Goal: Transaction & Acquisition: Purchase product/service

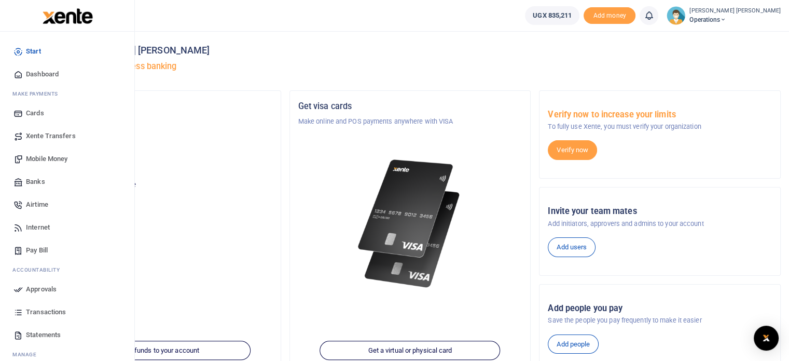
click at [39, 316] on span "Transactions" at bounding box center [46, 312] width 40 height 10
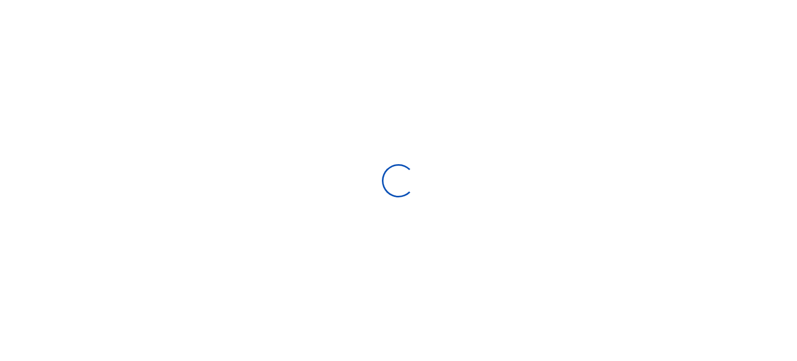
select select
type input "08/12/2025 - 09/10/2025"
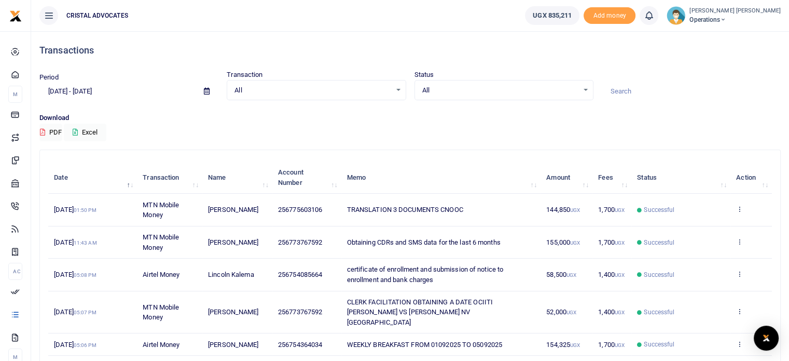
click at [52, 13] on icon at bounding box center [49, 15] width 10 height 11
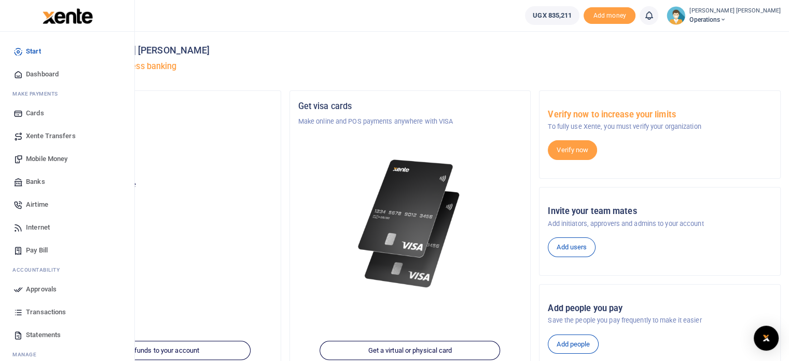
click at [50, 161] on span "Mobile Money" at bounding box center [47, 159] width 42 height 10
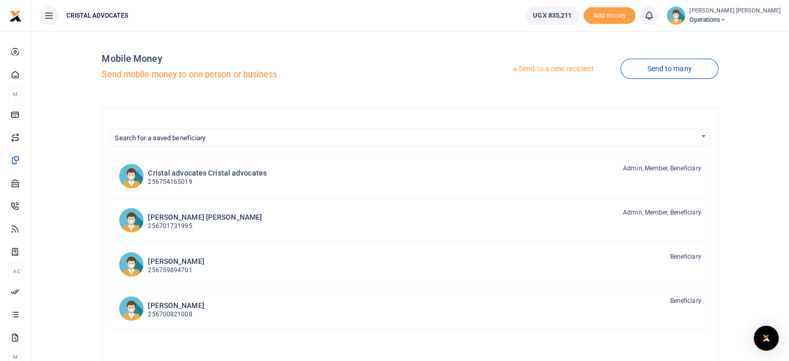
click at [562, 77] on link "Send to a new recipient" at bounding box center [552, 69] width 135 height 19
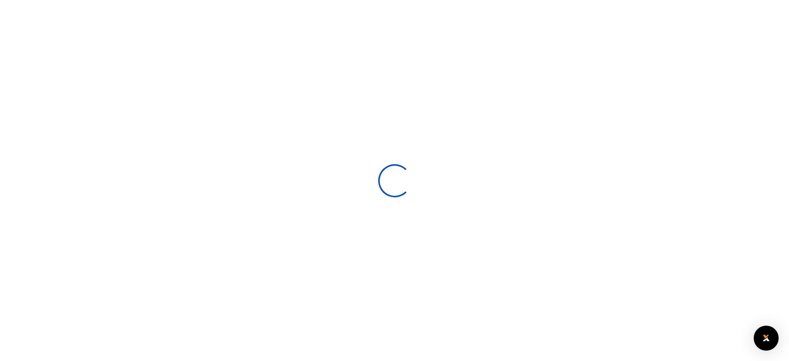
select select
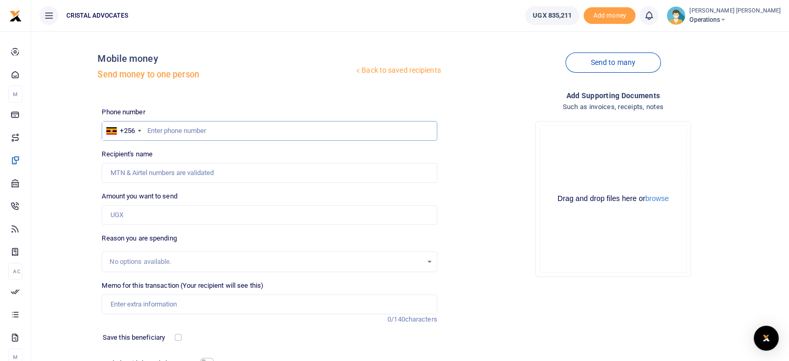
click at [152, 127] on input "text" at bounding box center [269, 131] width 335 height 20
type input "763290465"
type input "[PERSON_NAME]"
type input "763290465"
click at [136, 219] on input "Amount you want to send" at bounding box center [269, 215] width 335 height 20
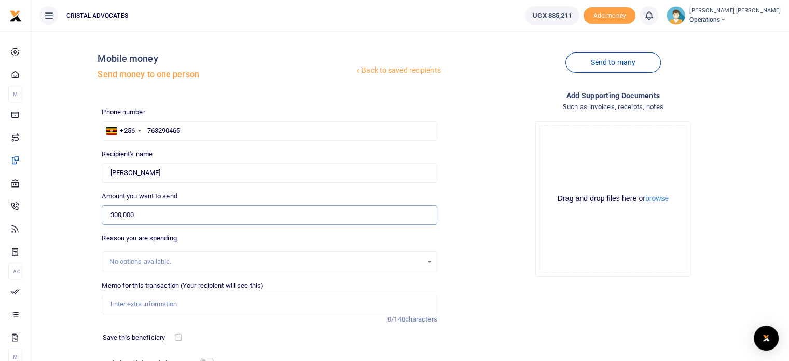
type input "300,000"
click at [141, 300] on input "Memo for this transaction (Your recipient will see this)" at bounding box center [269, 304] width 335 height 20
type input "GPT subscription"
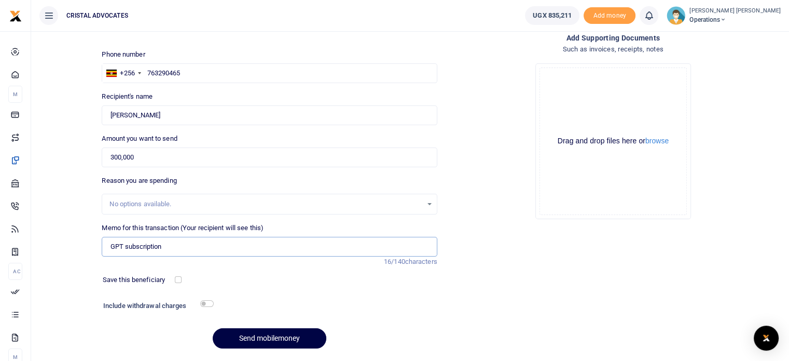
scroll to position [88, 0]
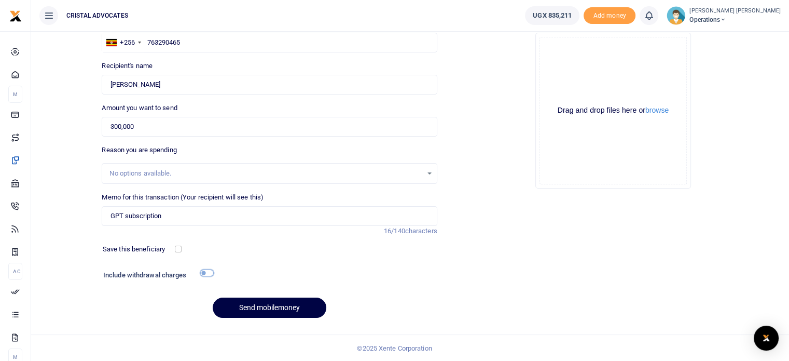
click at [208, 269] on input "checkbox" at bounding box center [206, 272] width 13 height 7
checkbox input "true"
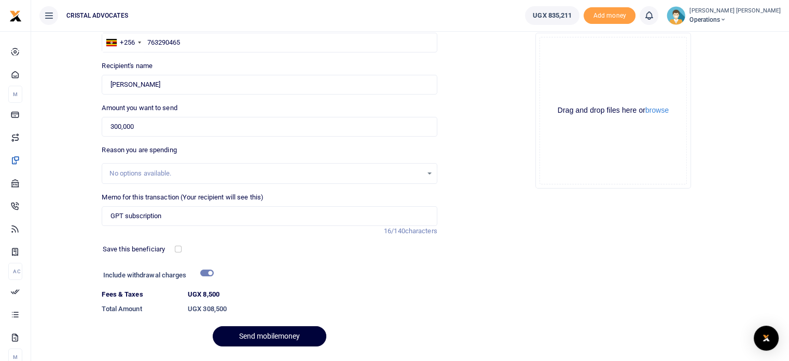
click at [268, 335] on button "Send mobilemoney" at bounding box center [270, 336] width 114 height 20
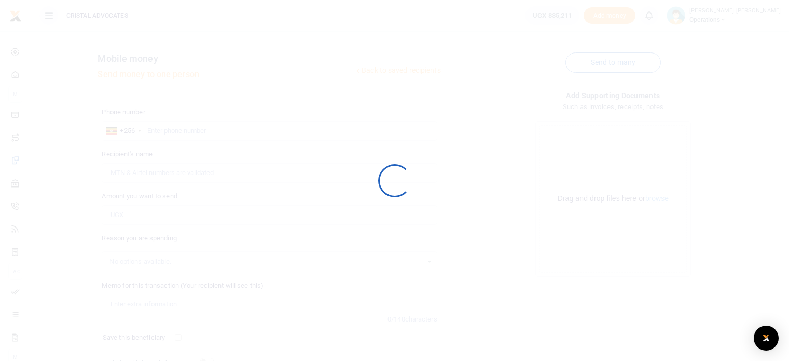
scroll to position [88, 0]
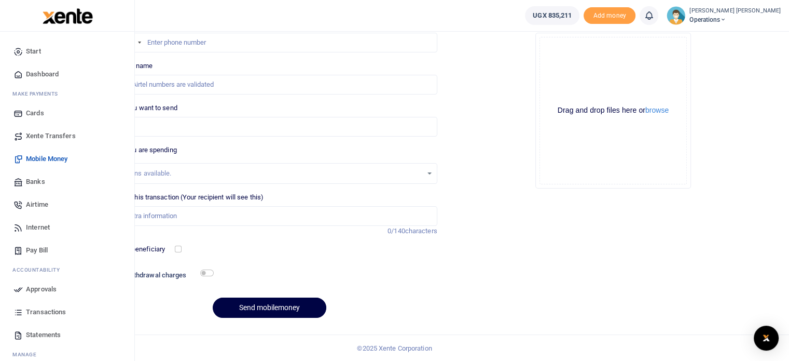
click at [36, 290] on span "Approvals" at bounding box center [41, 289] width 31 height 10
click at [29, 288] on span "Approvals" at bounding box center [41, 289] width 31 height 10
click at [38, 287] on span "Approvals" at bounding box center [41, 289] width 31 height 10
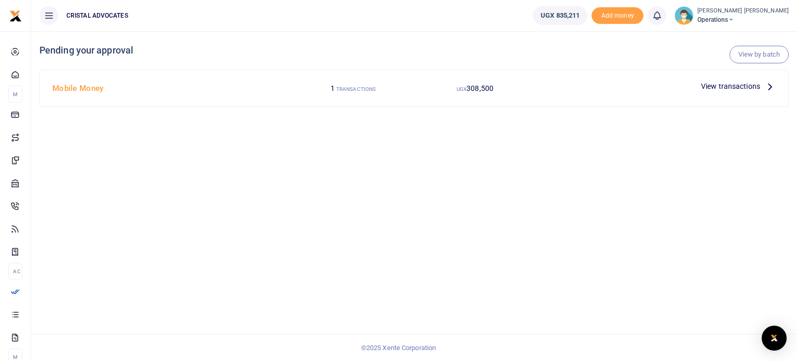
click at [770, 88] on icon at bounding box center [769, 85] width 11 height 11
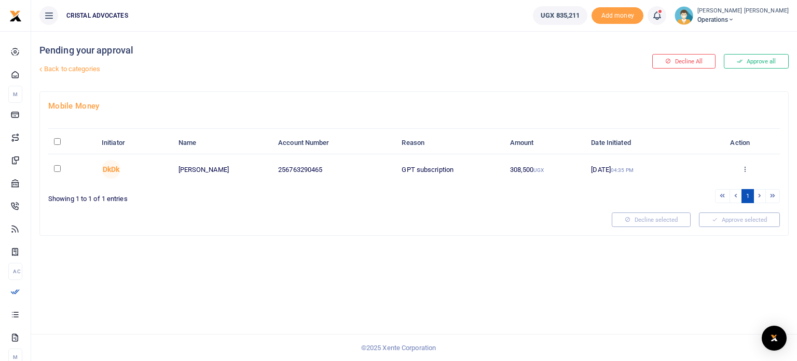
click at [728, 218] on div "Approve selected" at bounding box center [739, 219] width 89 height 15
click at [54, 166] on input "checkbox" at bounding box center [57, 168] width 7 height 7
checkbox input "true"
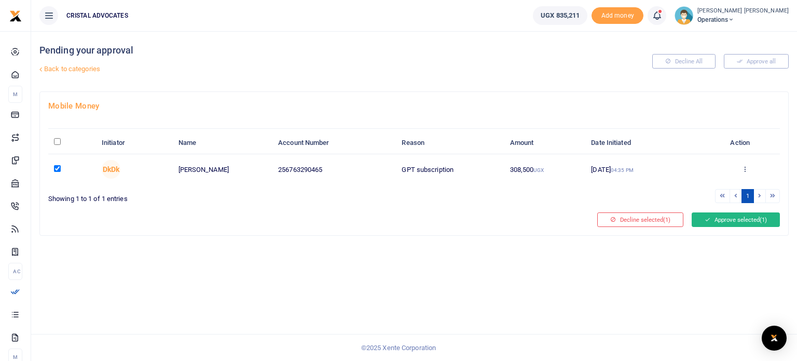
click at [706, 216] on icon at bounding box center [708, 219] width 6 height 7
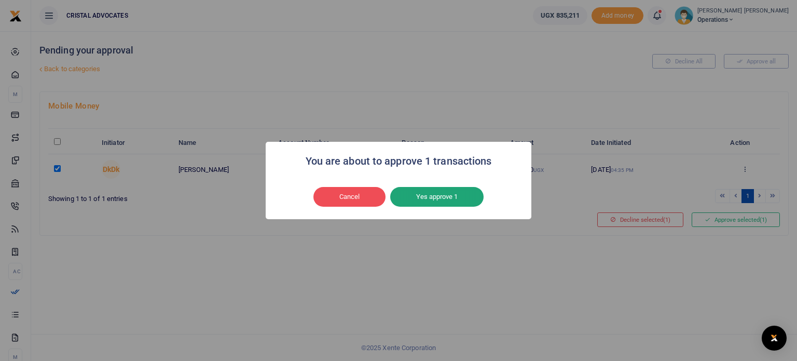
click at [446, 198] on button "Yes approve 1" at bounding box center [436, 197] width 93 height 20
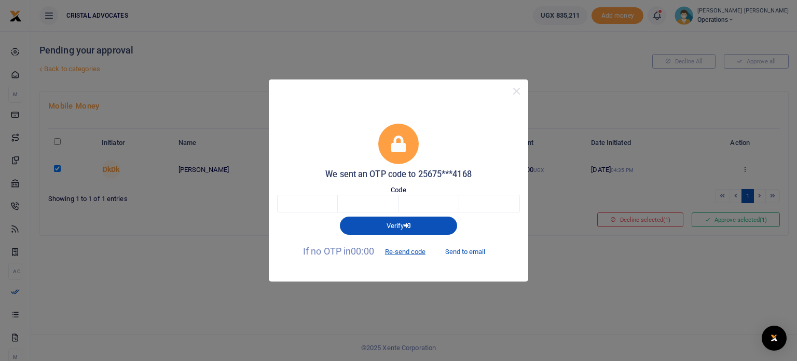
click at [485, 249] on button "Send to email" at bounding box center [465, 252] width 58 height 18
click at [471, 249] on button "Send to email" at bounding box center [465, 252] width 58 height 18
click at [511, 85] on button "Close" at bounding box center [516, 91] width 15 height 15
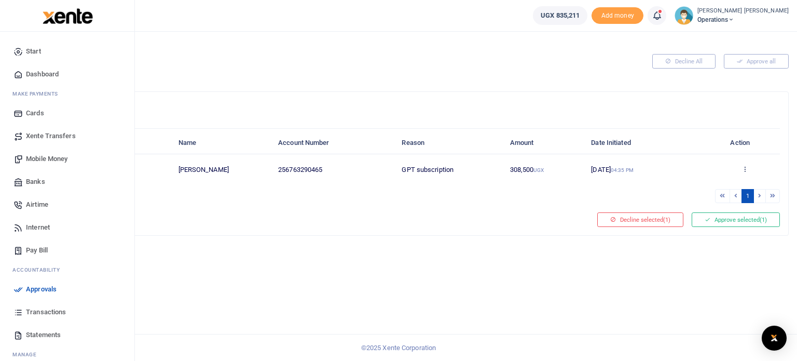
click at [31, 308] on span "Transactions" at bounding box center [46, 312] width 40 height 10
